Goal: Task Accomplishment & Management: Complete application form

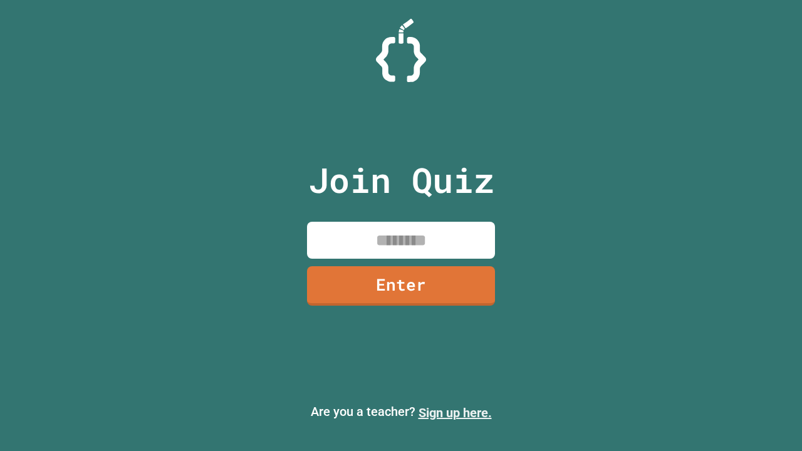
click at [455, 413] on link "Sign up here." at bounding box center [454, 412] width 73 height 15
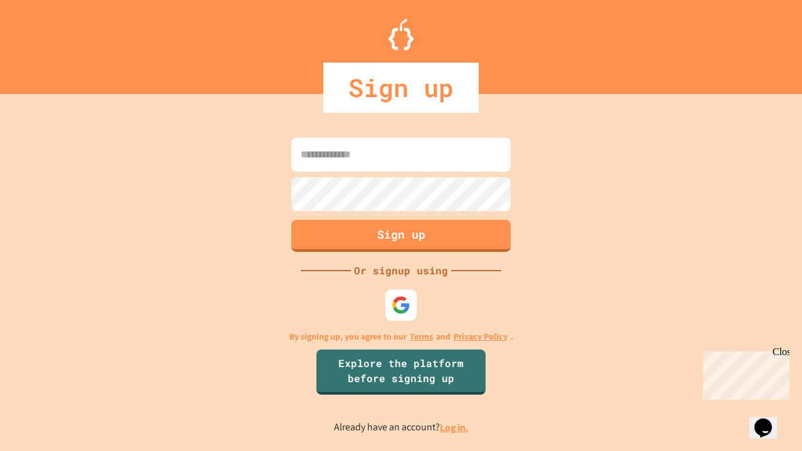
click at [455, 427] on link "Log in." at bounding box center [454, 427] width 29 height 13
